Goal: Task Accomplishment & Management: Manage account settings

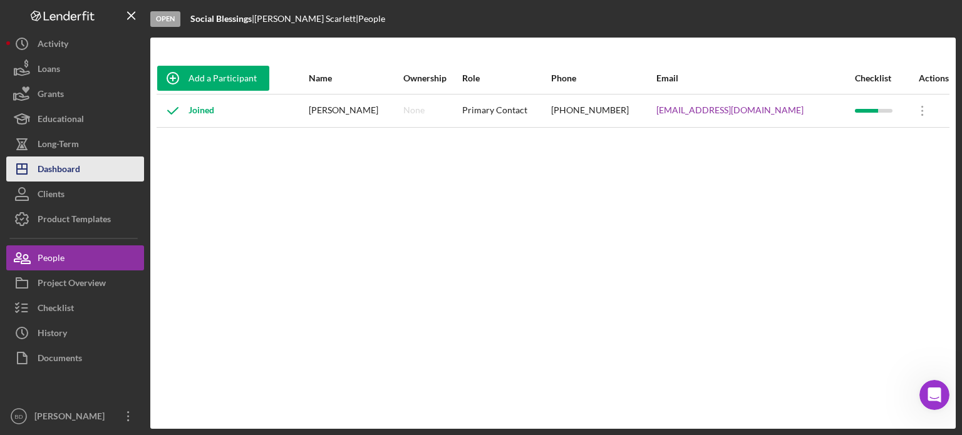
click at [73, 175] on div "Dashboard" at bounding box center [59, 171] width 43 height 28
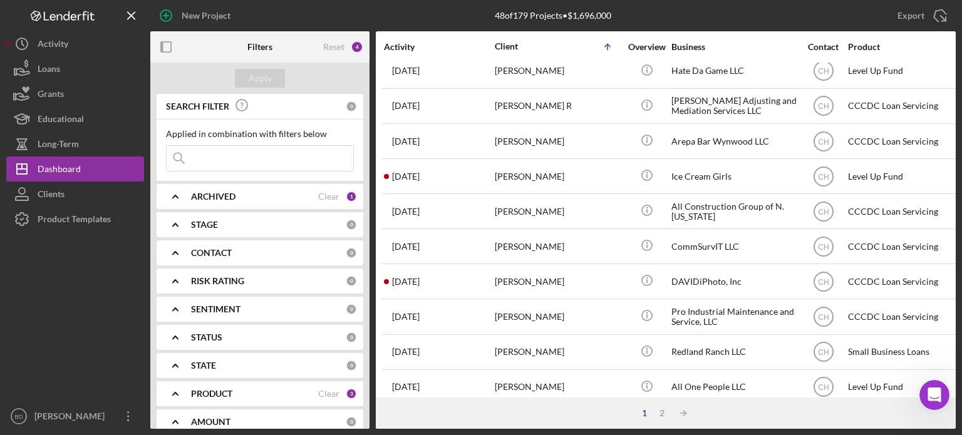
scroll to position [559, 0]
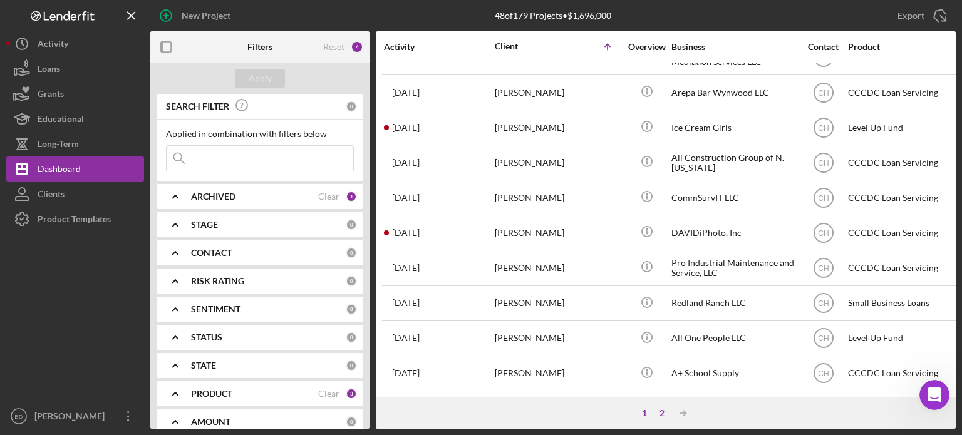
click at [662, 410] on div "2" at bounding box center [662, 413] width 18 height 10
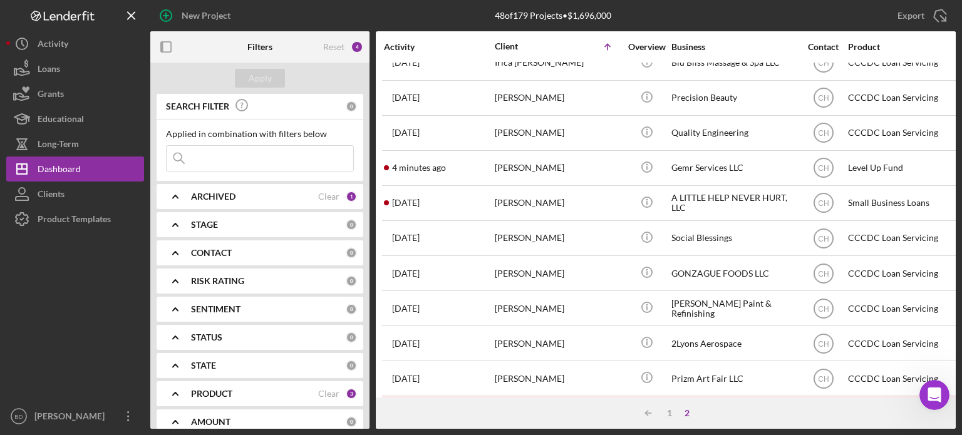
scroll to position [0, 0]
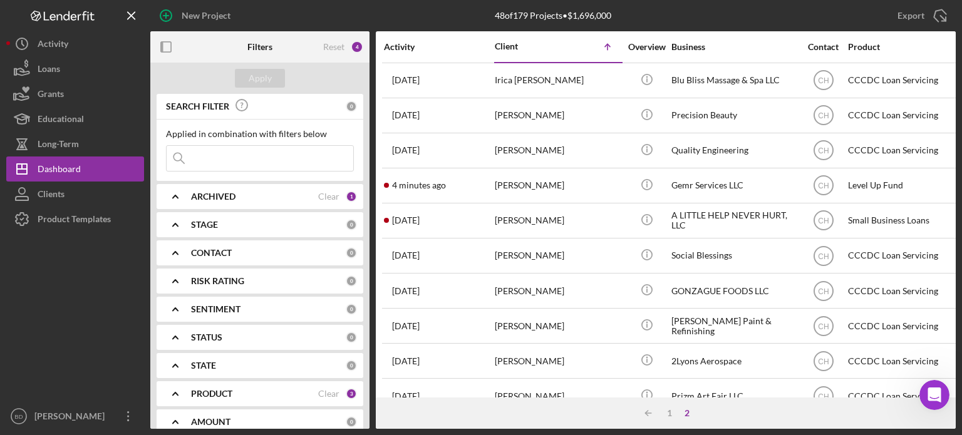
click at [233, 158] on input at bounding box center [260, 158] width 187 height 25
type input "prada"
click at [271, 84] on button "Apply" at bounding box center [260, 78] width 50 height 19
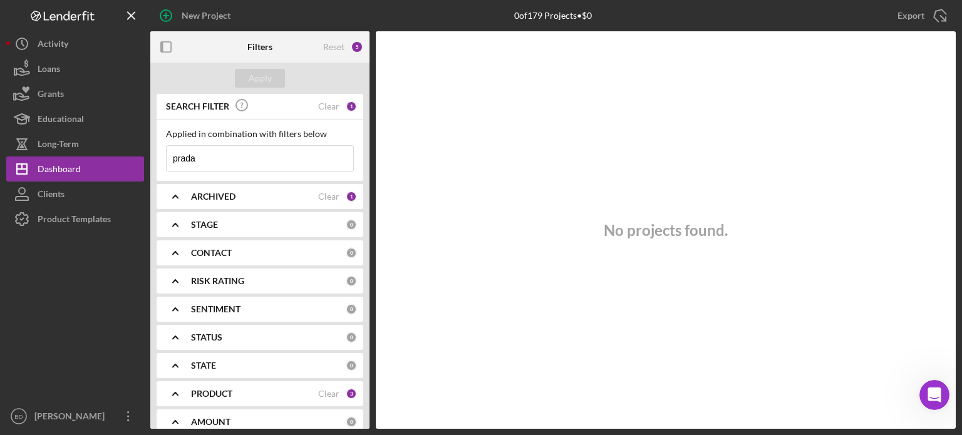
click at [229, 196] on b "ARCHIVED" at bounding box center [213, 197] width 44 height 10
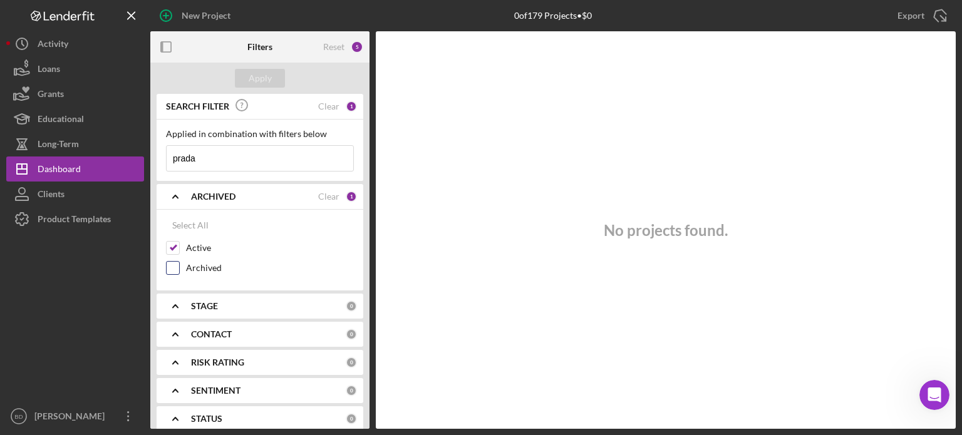
click at [175, 270] on input "Archived" at bounding box center [173, 268] width 13 height 13
checkbox input "true"
click at [263, 71] on div "Apply" at bounding box center [260, 78] width 23 height 19
click at [215, 329] on b "CONTACT" at bounding box center [211, 334] width 41 height 10
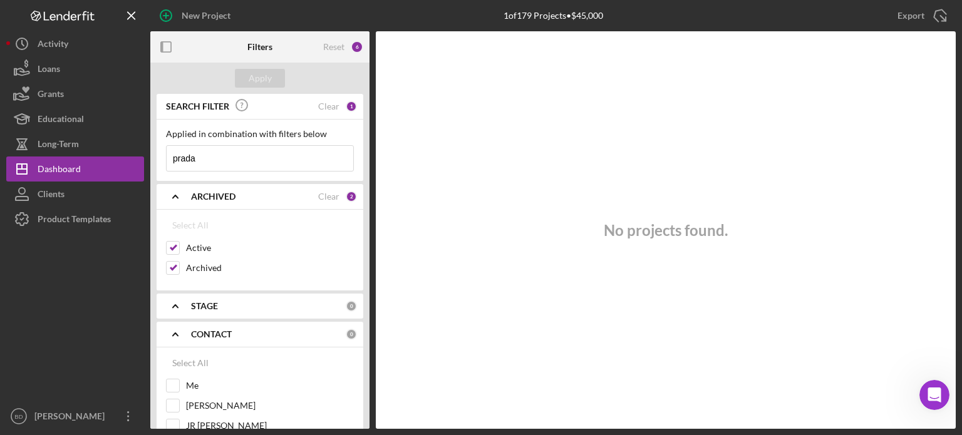
click at [215, 329] on b "CONTACT" at bounding box center [211, 334] width 41 height 10
click at [389, 242] on div "No projects found." at bounding box center [666, 230] width 580 height 398
click at [245, 133] on div "Applied in combination with filters below" at bounding box center [260, 134] width 188 height 10
click at [246, 150] on input "prada" at bounding box center [260, 158] width 187 height 25
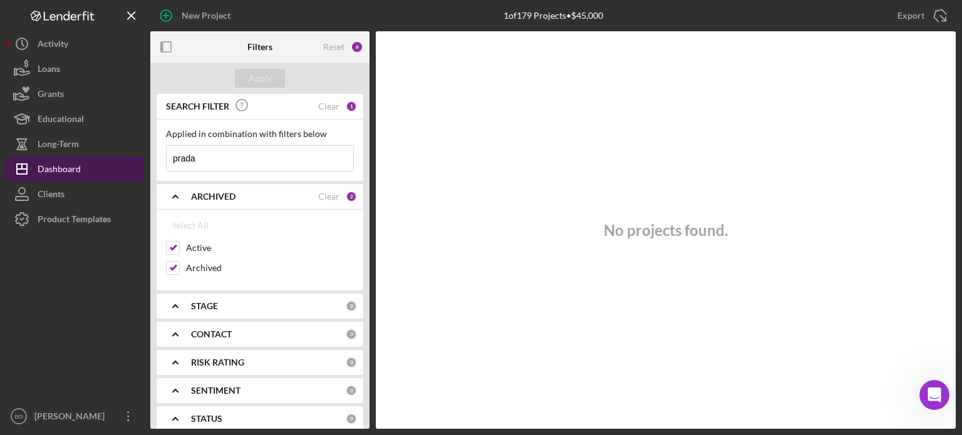
drag, startPoint x: 235, startPoint y: 162, endPoint x: 116, endPoint y: 163, distance: 118.4
click at [116, 163] on div "New Project 1 of 179 Projects • $45,000 Export Icon/Export Filters Reset 6 Appl…" at bounding box center [480, 214] width 949 height 429
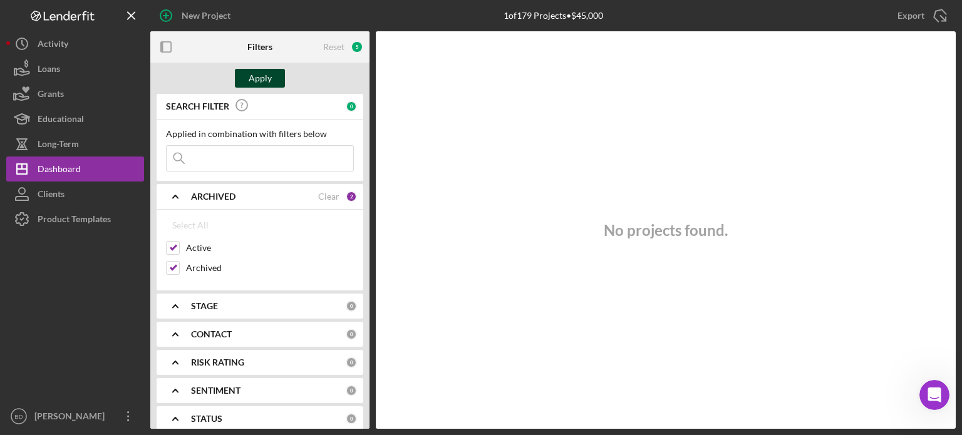
click at [261, 83] on div "Apply" at bounding box center [260, 78] width 23 height 19
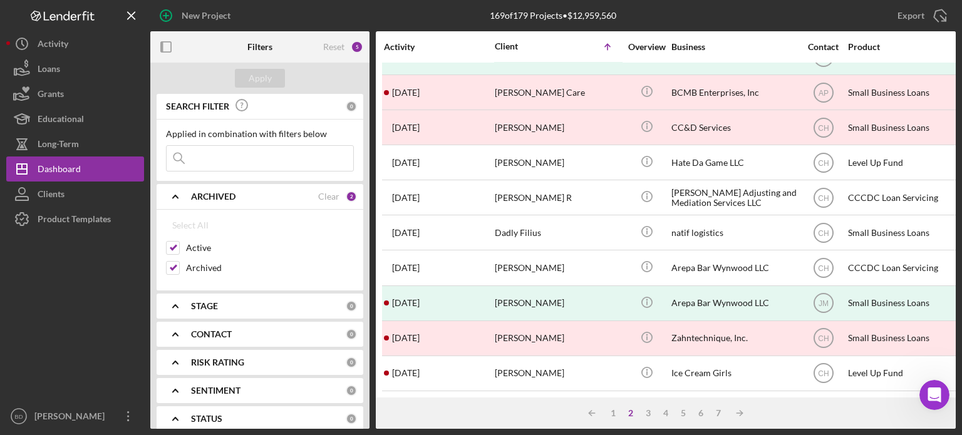
scroll to position [559, 0]
click at [649, 413] on div "3" at bounding box center [648, 413] width 18 height 10
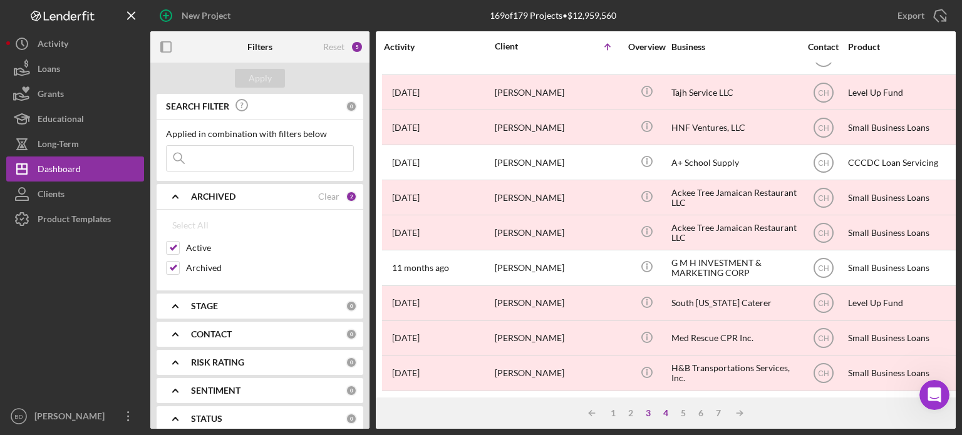
click at [666, 409] on div "4" at bounding box center [666, 413] width 18 height 10
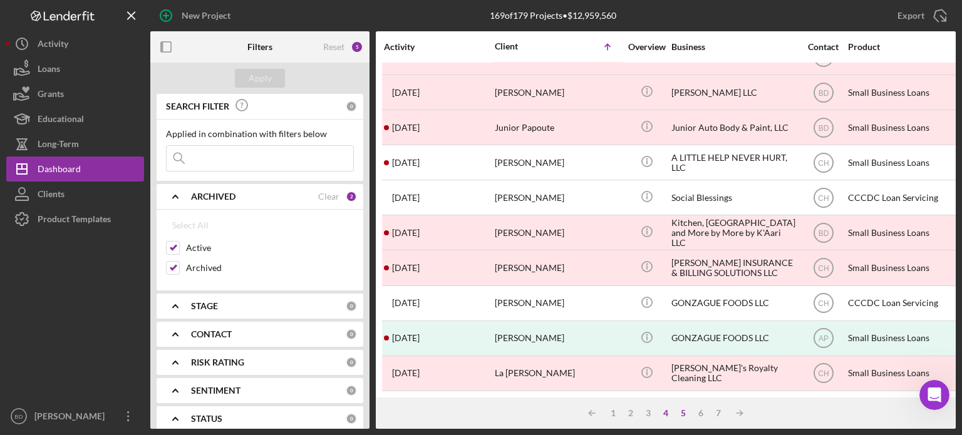
click at [684, 410] on div "5" at bounding box center [683, 413] width 18 height 10
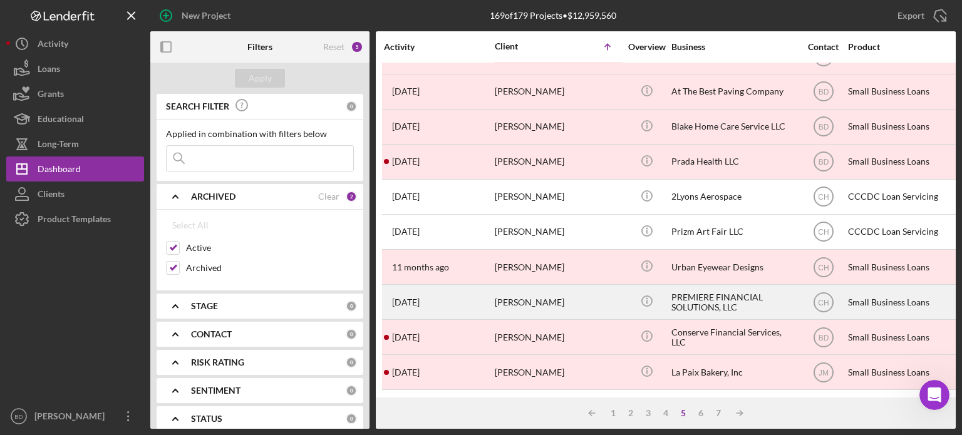
scroll to position [371, 0]
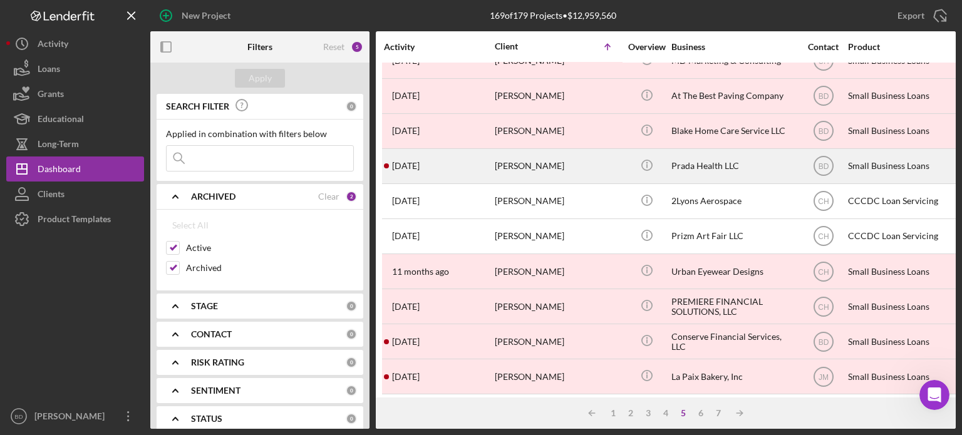
click at [555, 161] on div "[PERSON_NAME]" at bounding box center [557, 166] width 125 height 33
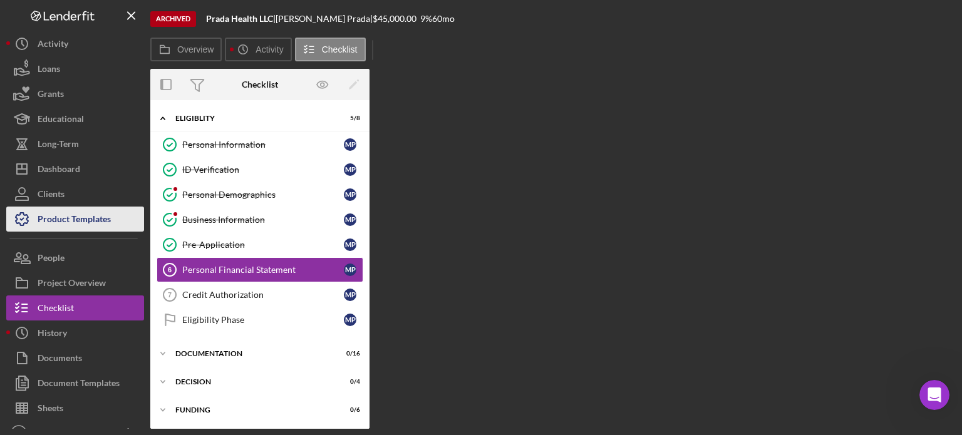
scroll to position [4, 0]
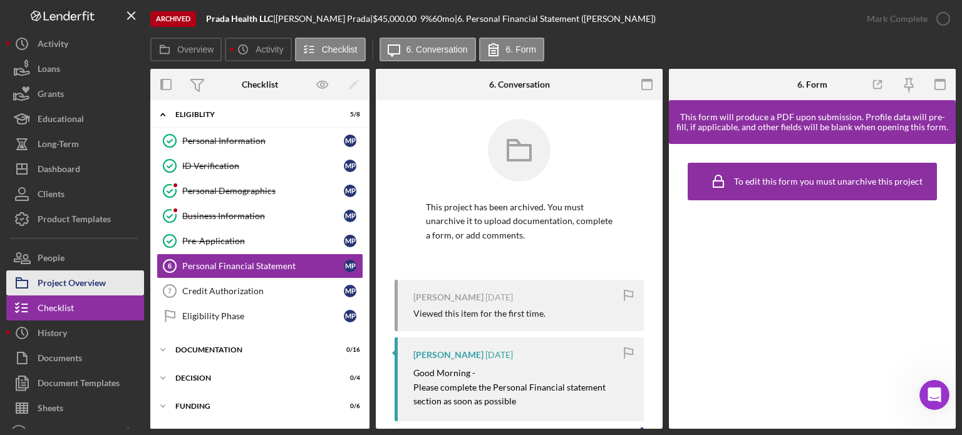
click at [70, 284] on div "Project Overview" at bounding box center [72, 285] width 68 height 28
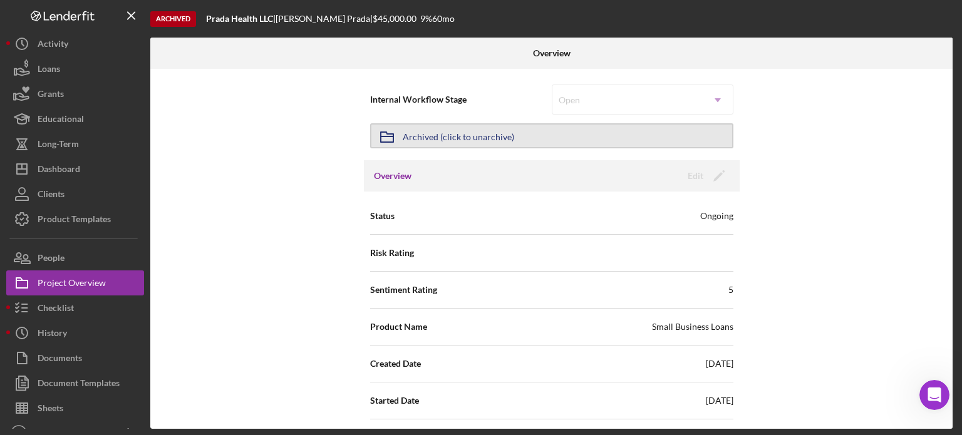
click at [468, 134] on div "Archived (click to unarchive)" at bounding box center [458, 136] width 111 height 23
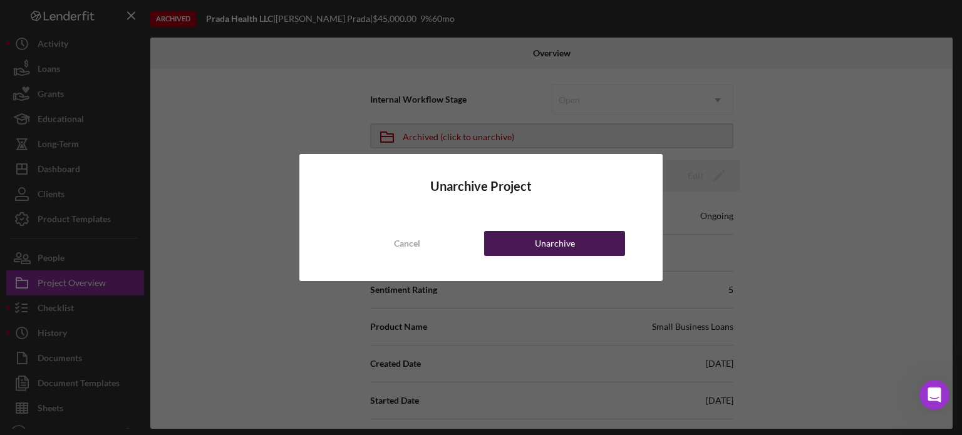
click at [545, 247] on div "Unarchive" at bounding box center [555, 243] width 40 height 25
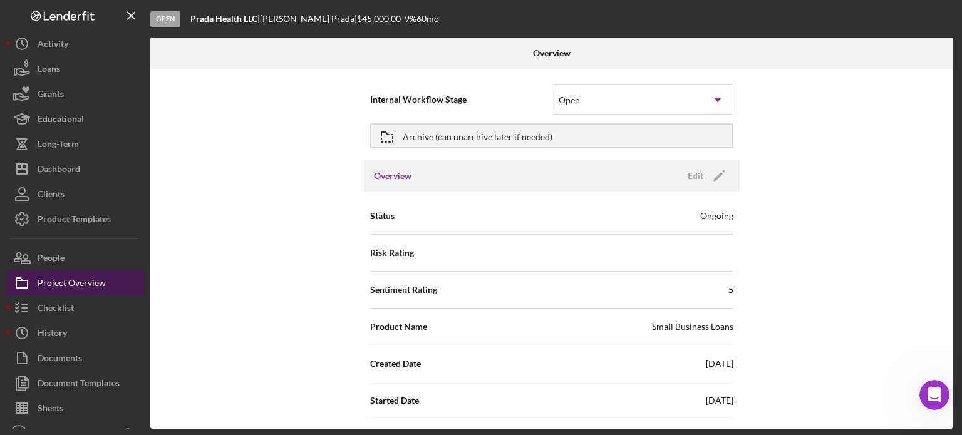
click at [58, 281] on div "Project Overview" at bounding box center [72, 285] width 68 height 28
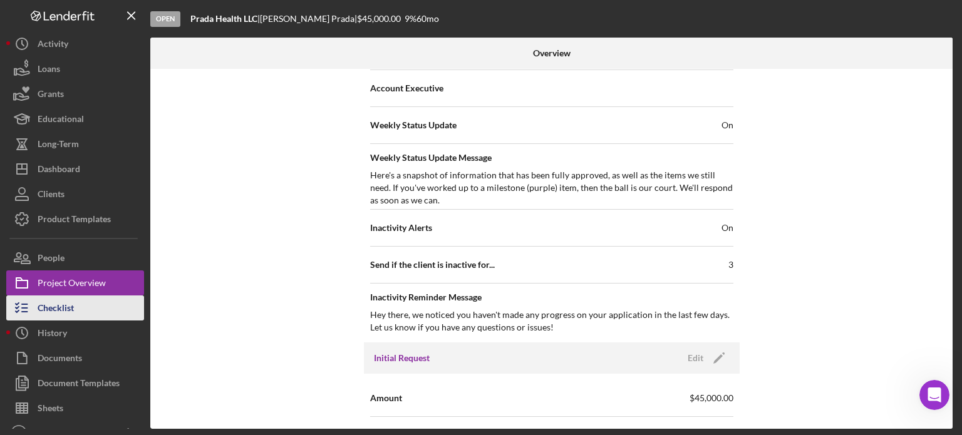
scroll to position [501, 0]
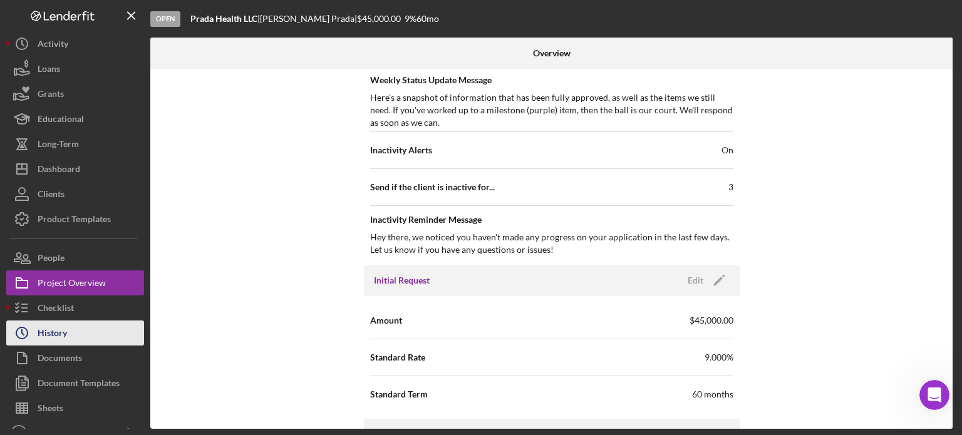
click at [57, 332] on div "History" at bounding box center [52, 335] width 29 height 28
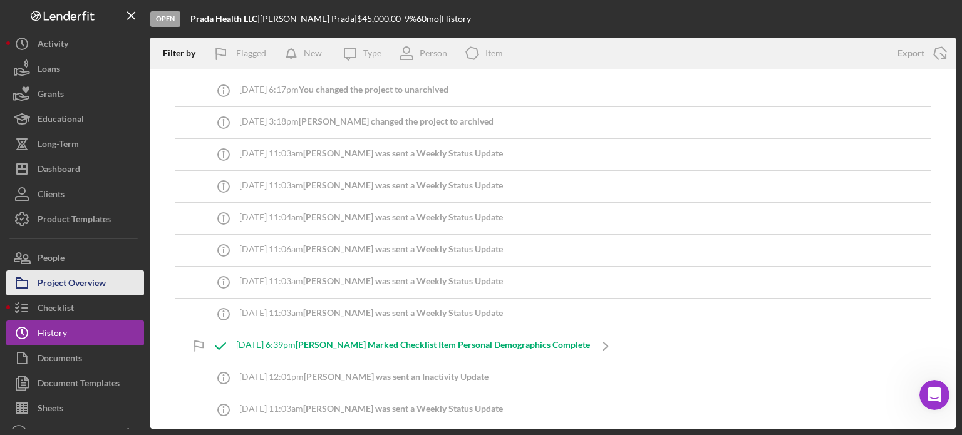
click at [86, 287] on div "Project Overview" at bounding box center [72, 285] width 68 height 28
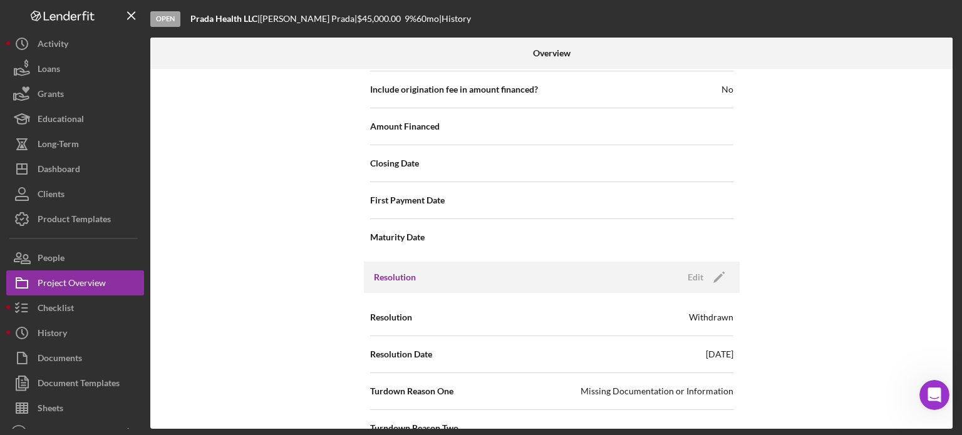
scroll to position [1546, 0]
